Goal: Task Accomplishment & Management: Use online tool/utility

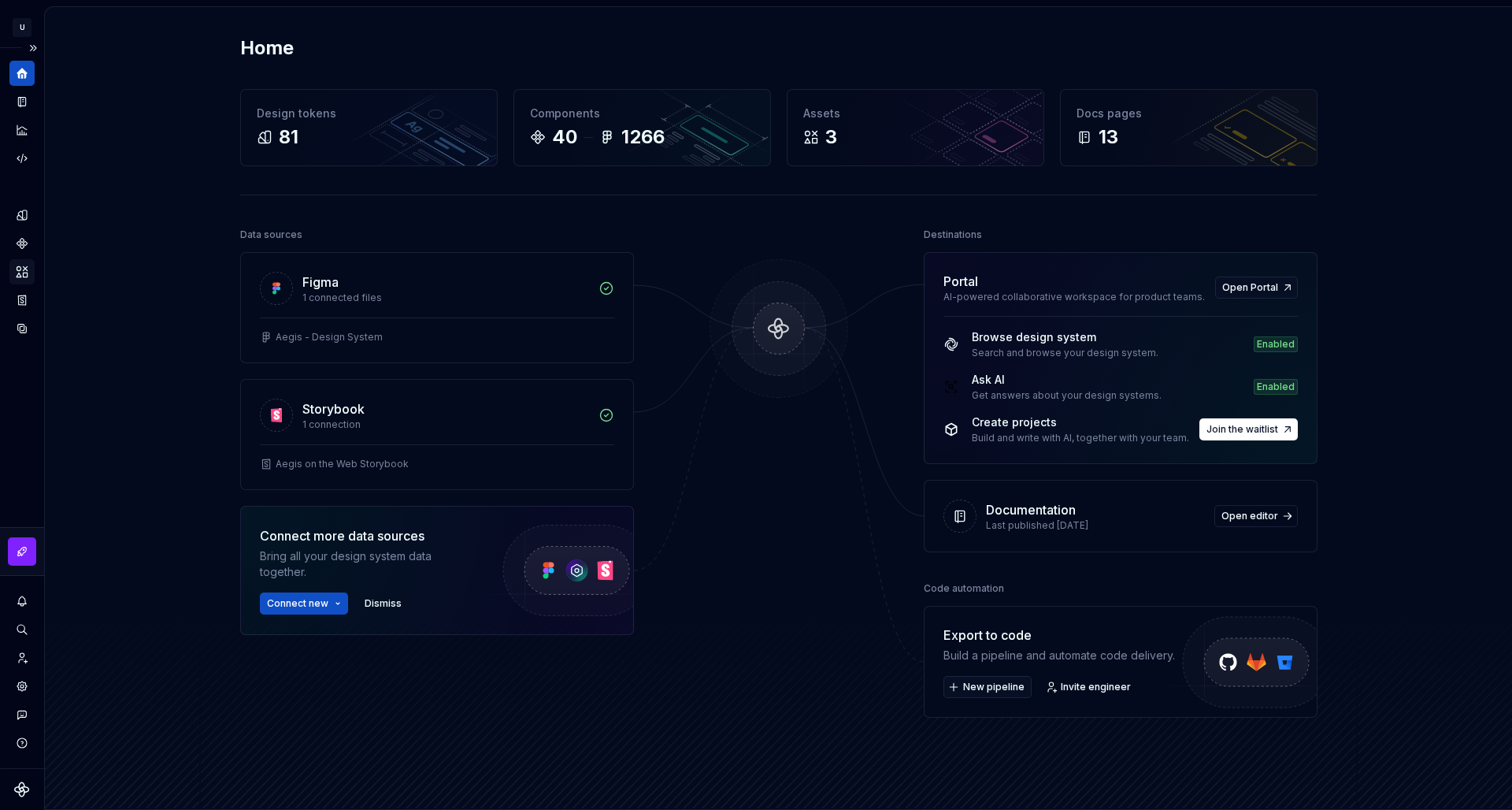
click at [34, 268] on div "Assets" at bounding box center [22, 272] width 26 height 26
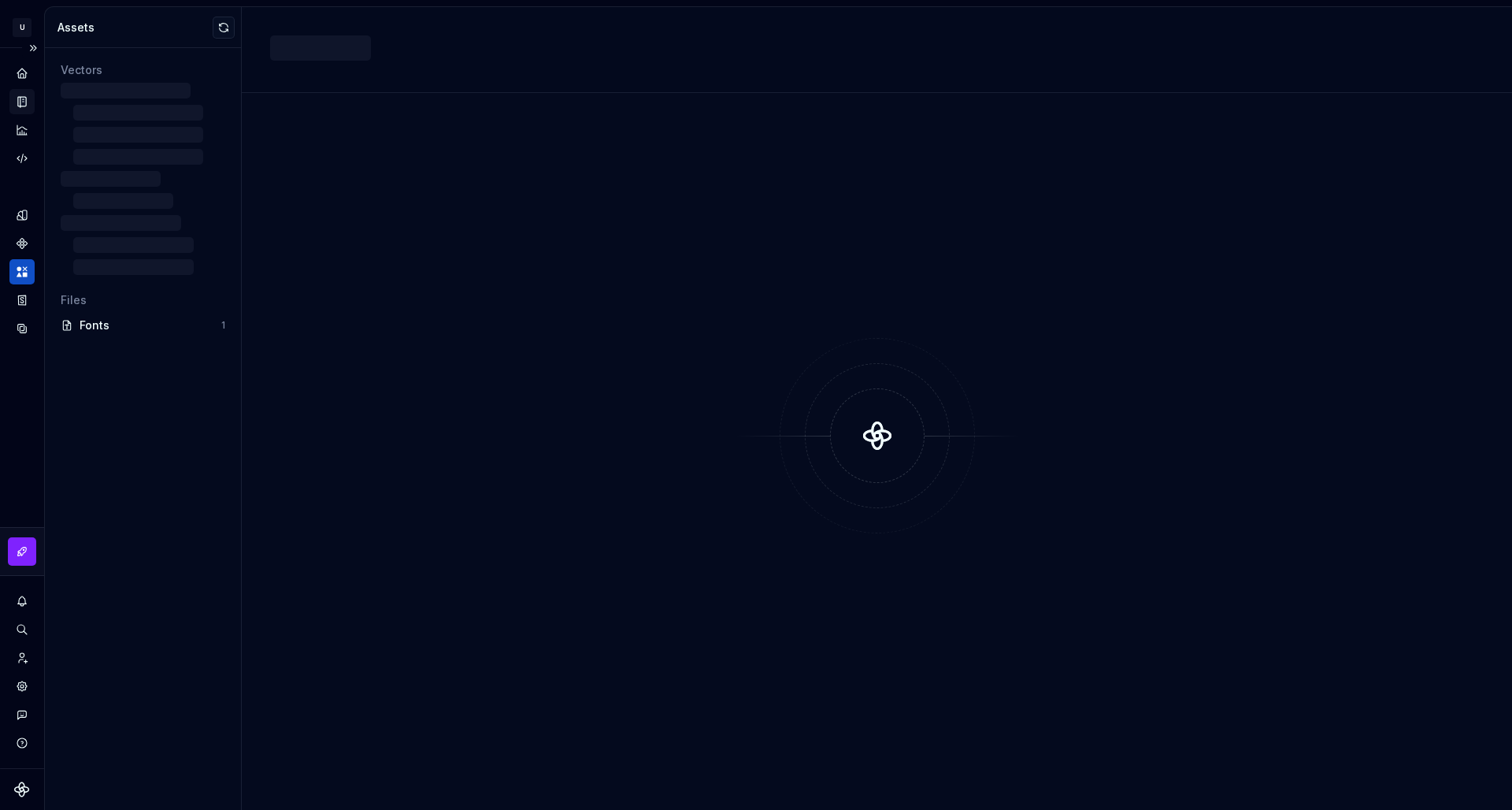
click at [29, 105] on div "Documentation" at bounding box center [22, 101] width 26 height 26
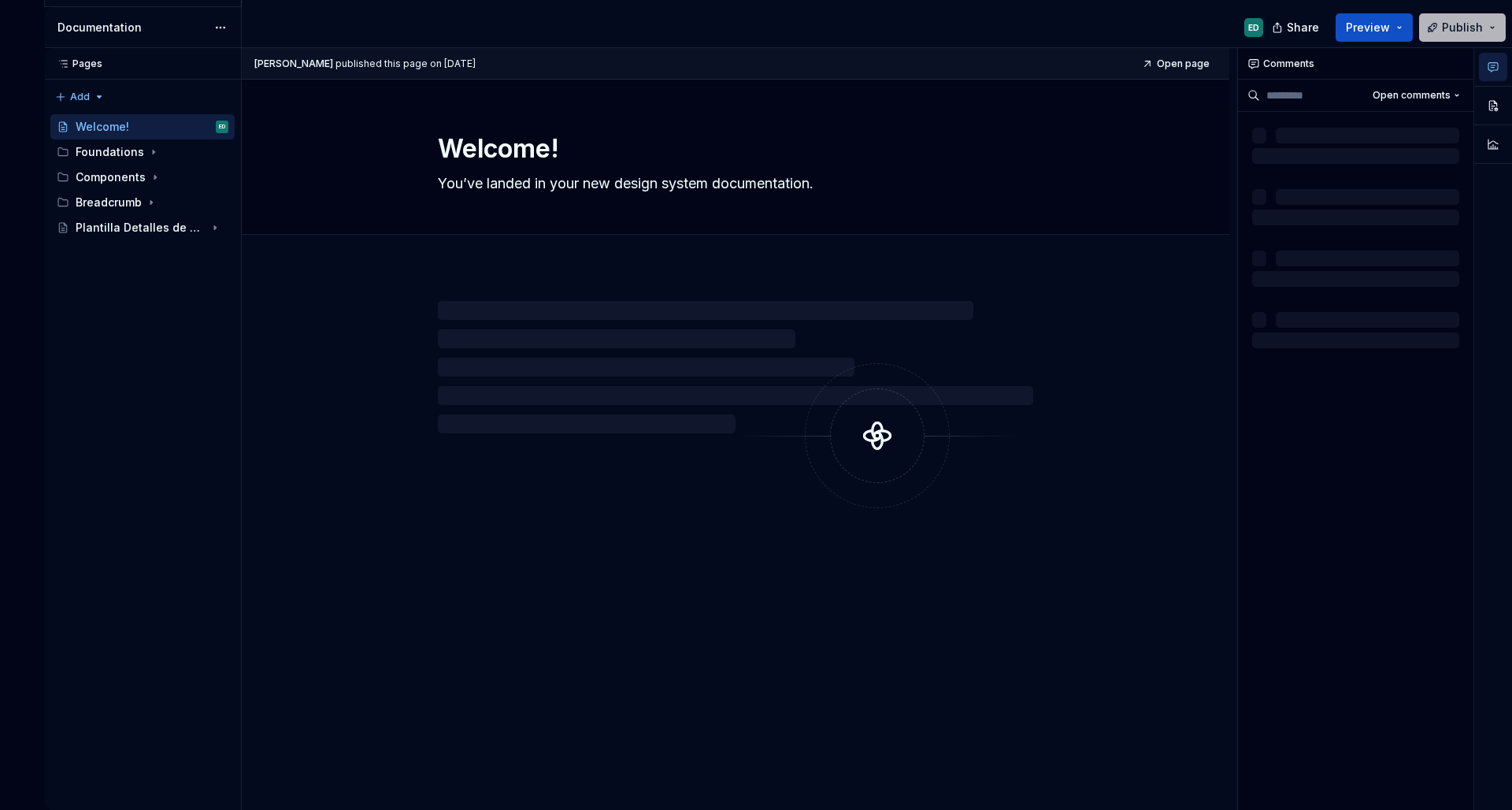
click at [1458, 25] on span "Publish" at bounding box center [1463, 27] width 41 height 16
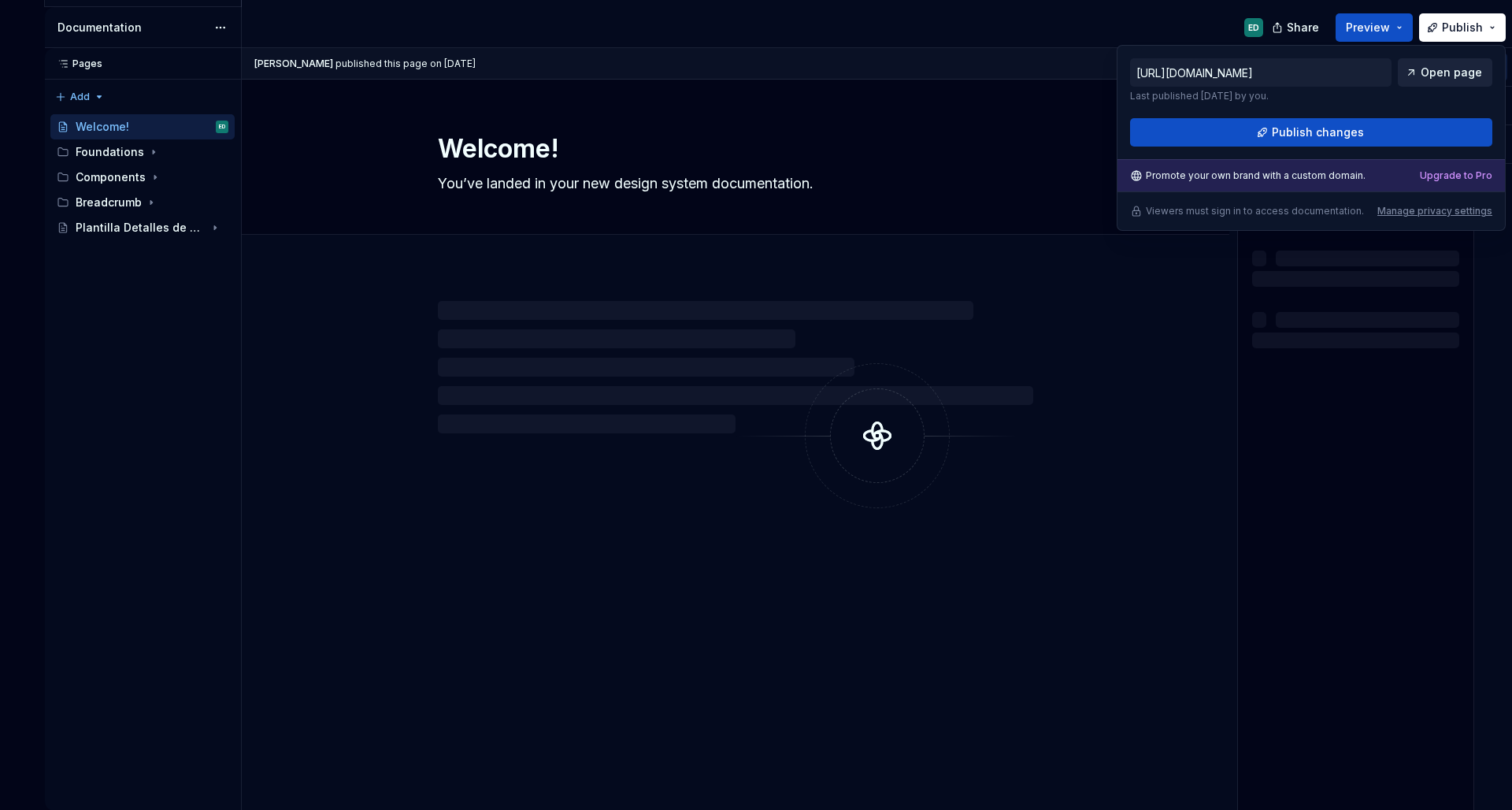
click at [1437, 68] on span "Open page" at bounding box center [1451, 72] width 61 height 16
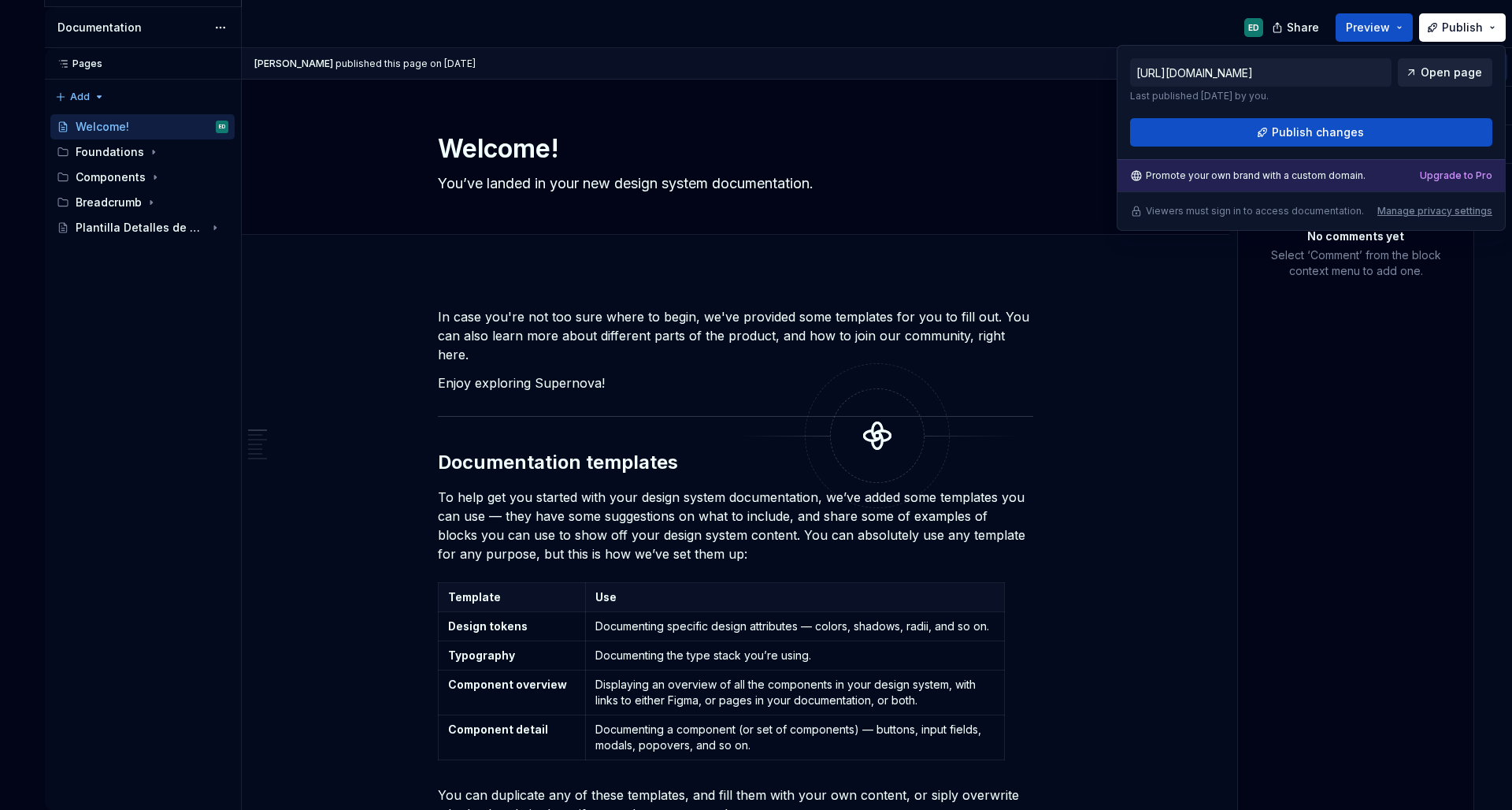
type textarea "*"
